Goal: Task Accomplishment & Management: Complete application form

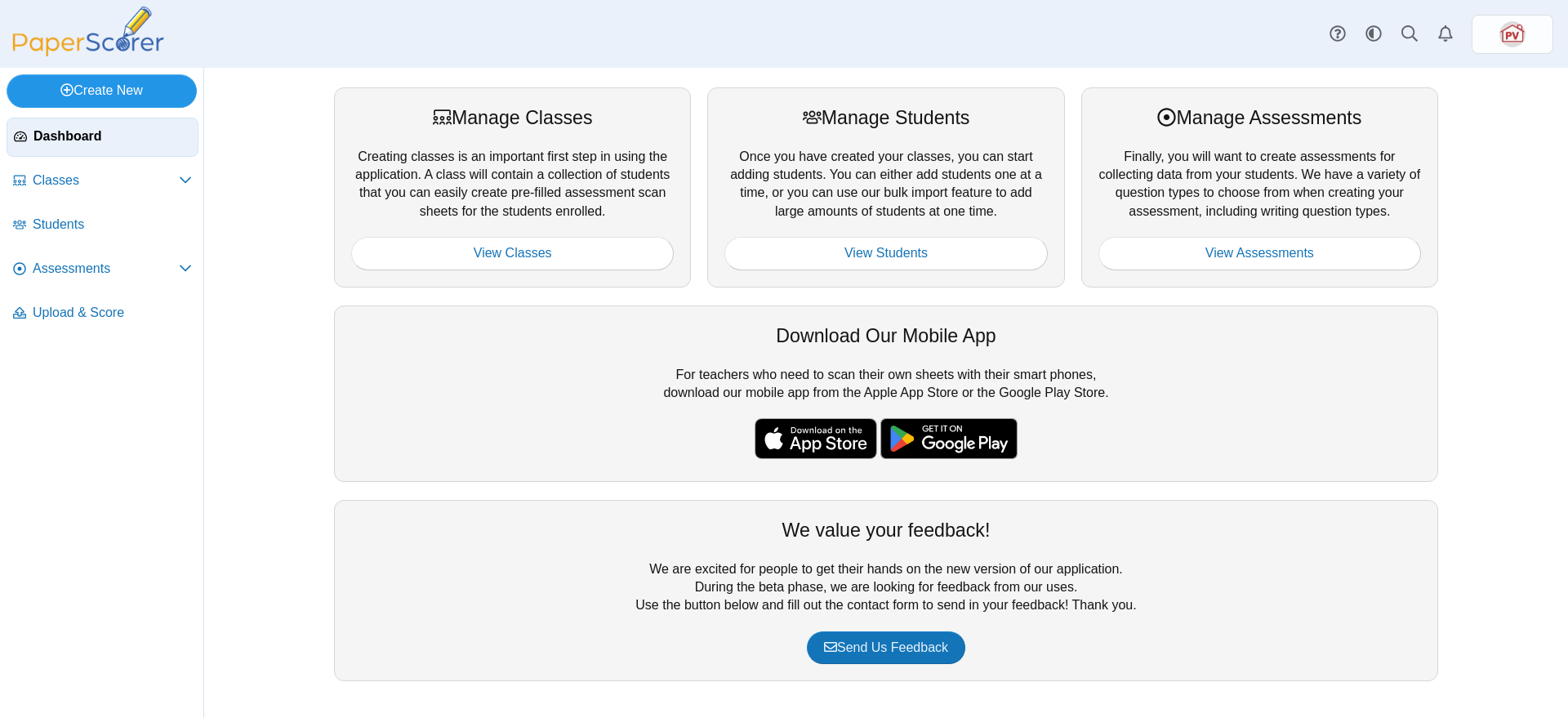
click at [96, 79] on link "Create New" at bounding box center [101, 91] width 190 height 33
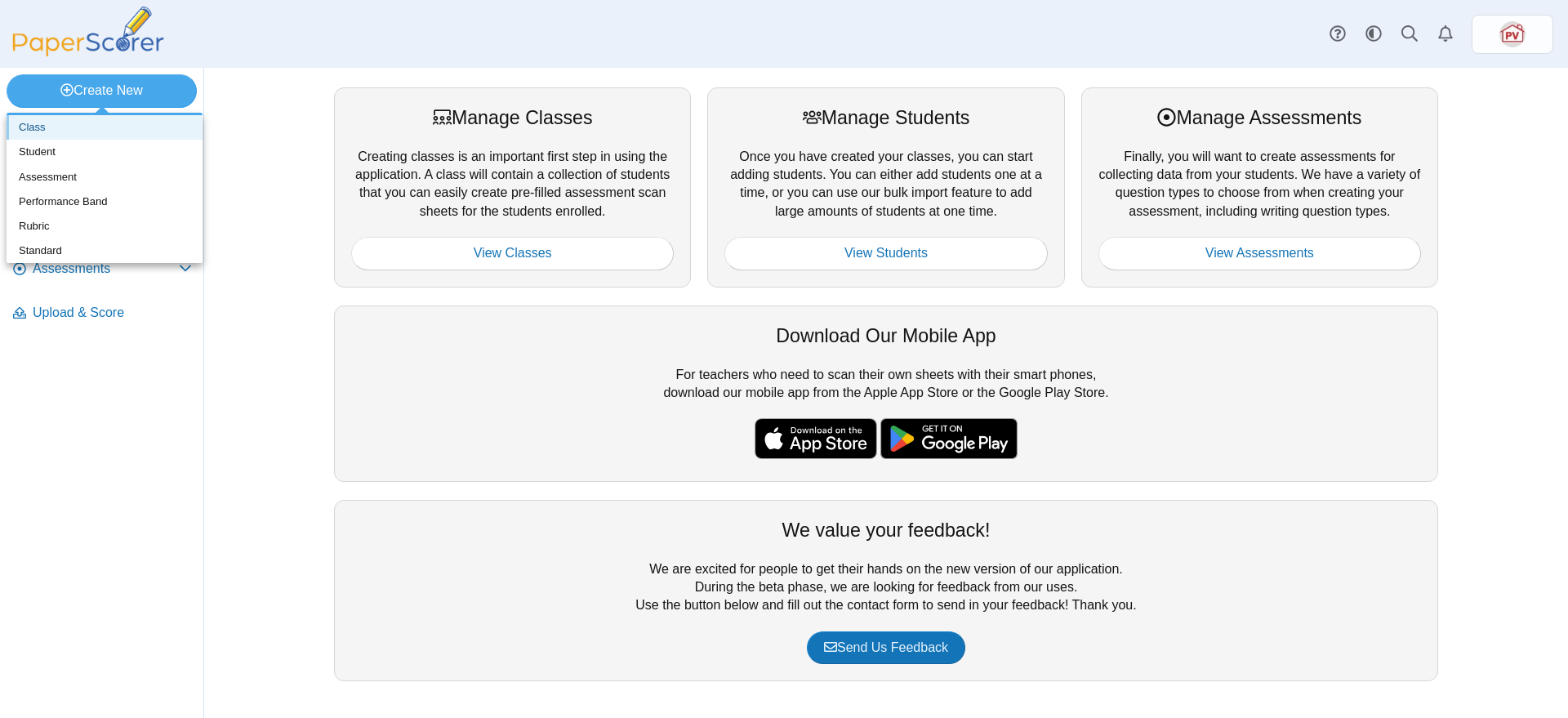
click at [83, 125] on link "Class" at bounding box center [104, 127] width 196 height 25
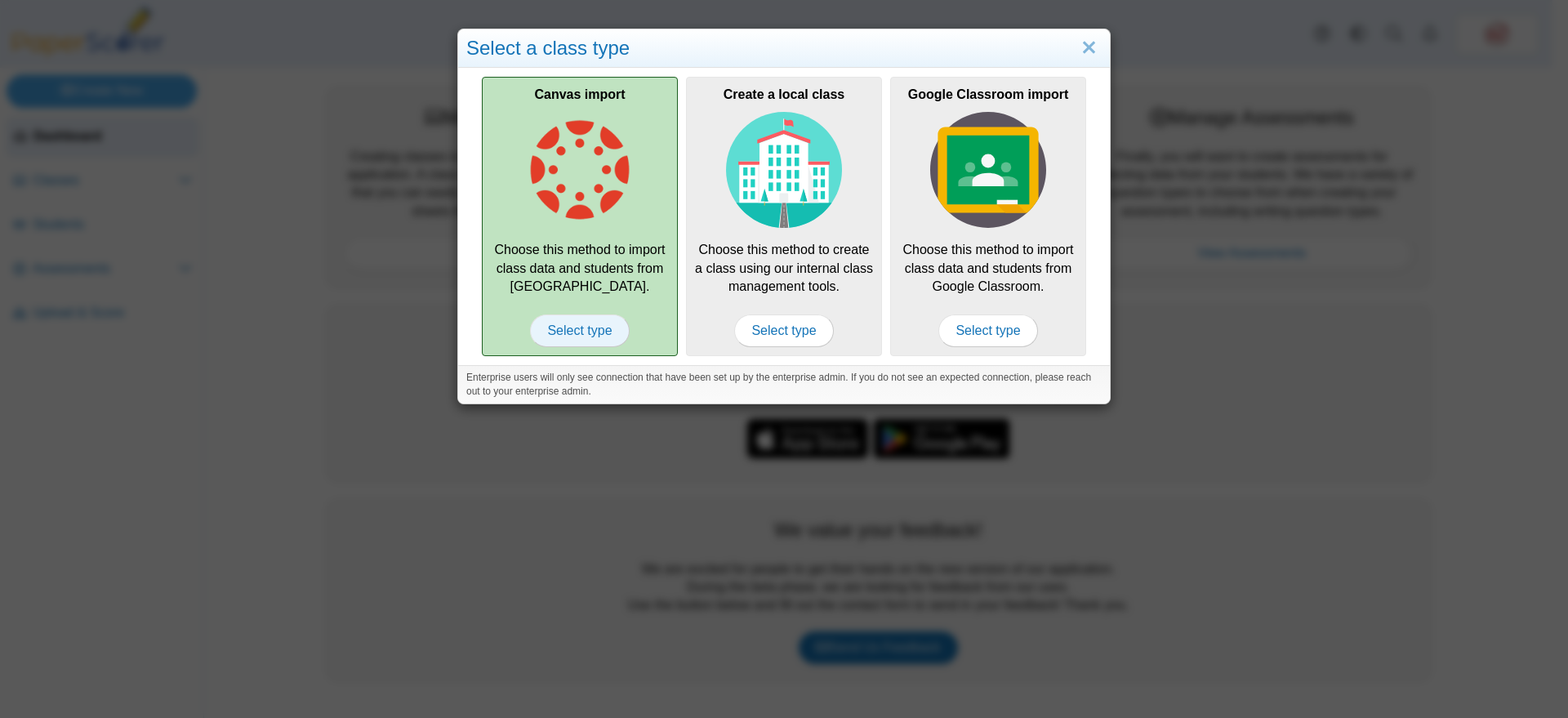
click at [587, 327] on span "Select type" at bounding box center [579, 331] width 99 height 33
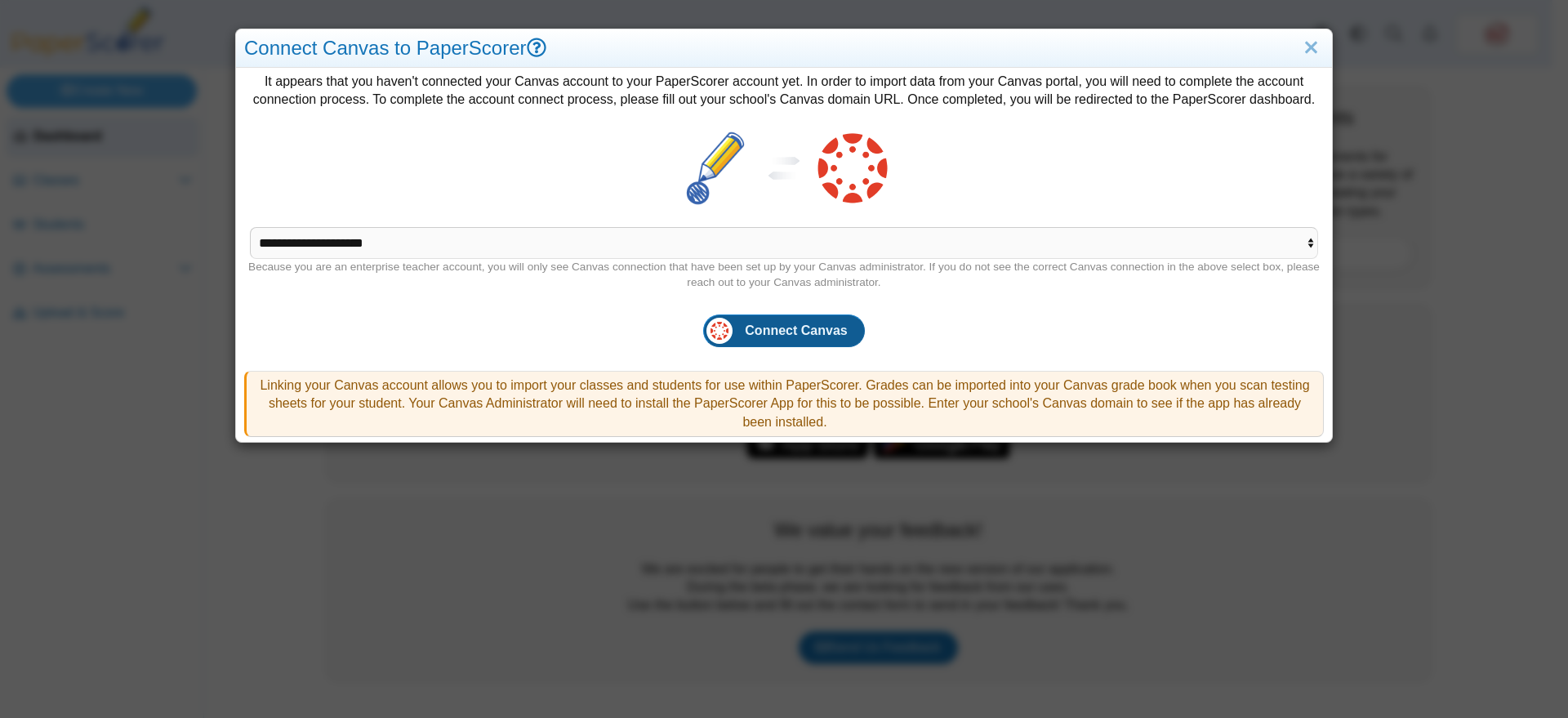
click at [779, 332] on span "Connect Canvas" at bounding box center [796, 330] width 102 height 14
